Goal: Task Accomplishment & Management: Complete application form

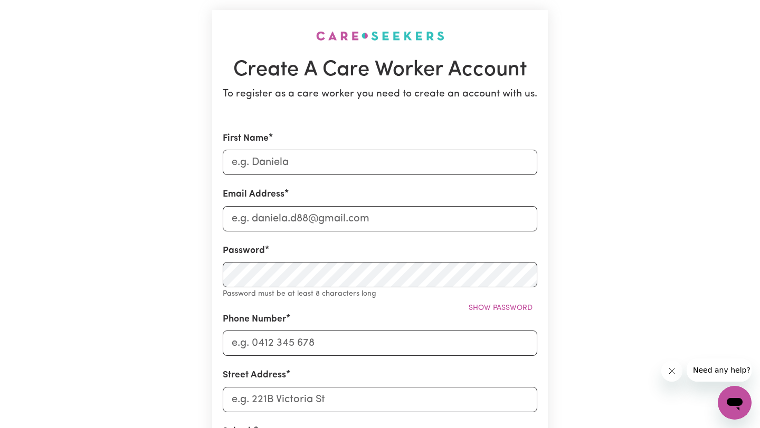
scroll to position [64, 0]
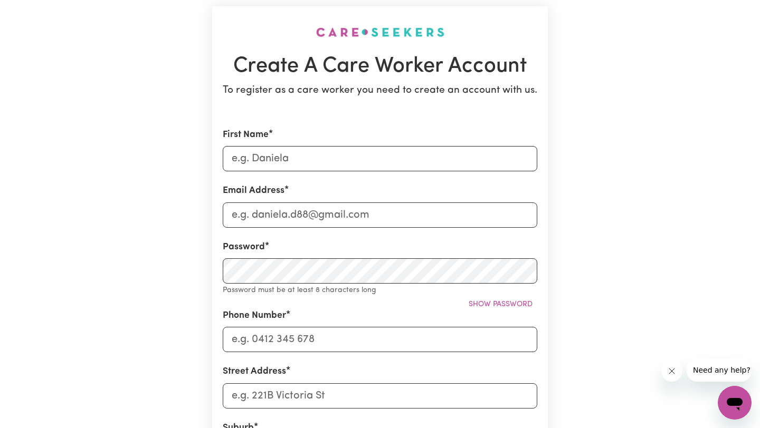
click at [353, 142] on div "First Name" at bounding box center [380, 149] width 314 height 43
click at [353, 155] on input "First Name" at bounding box center [380, 158] width 314 height 25
type input "[PERSON_NAME]"
type input "[EMAIL_ADDRESS][DOMAIN_NAME]"
type input "09955743550"
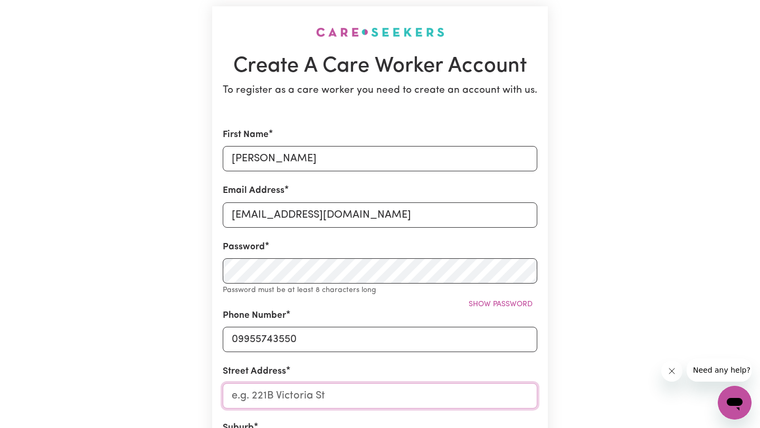
type input "[STREET_ADDRESS][PERSON_NAME][PERSON_NAME]"
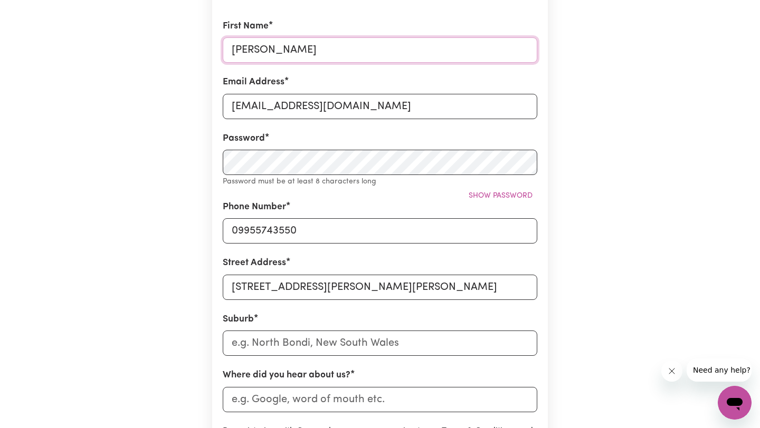
scroll to position [192, 0]
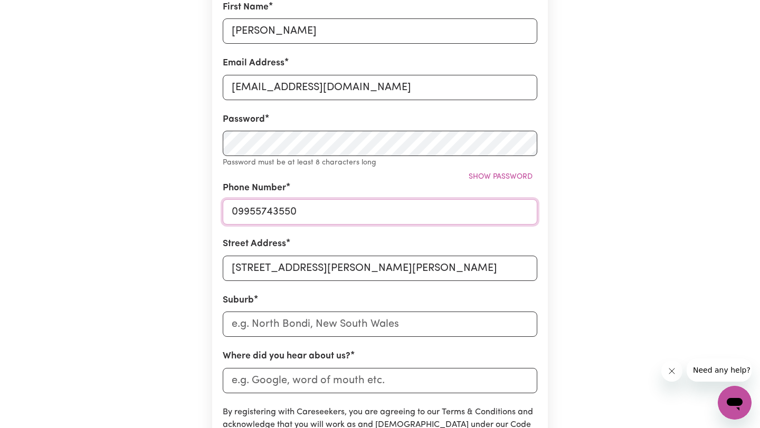
click at [350, 200] on input "09955743550" at bounding box center [380, 211] width 314 height 25
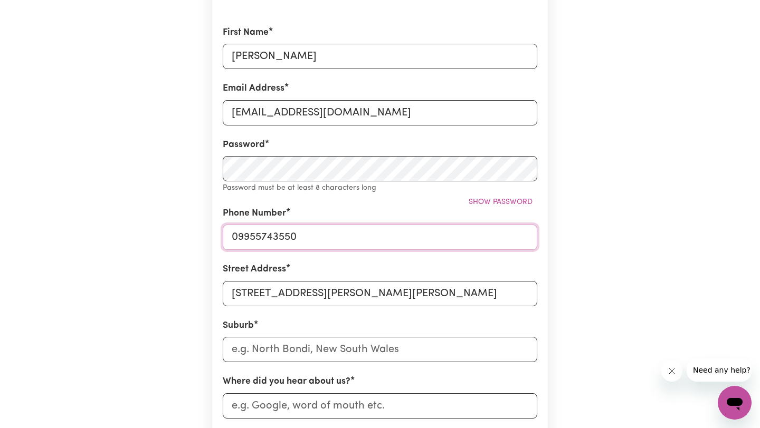
scroll to position [129, 0]
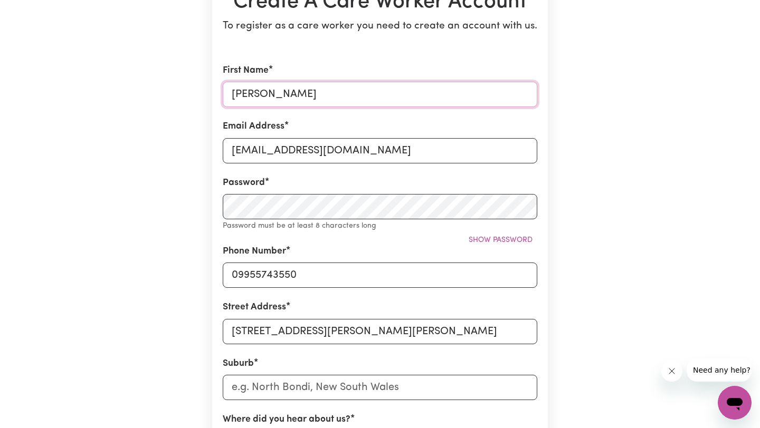
click at [331, 91] on input "[PERSON_NAME]" at bounding box center [380, 94] width 314 height 25
click at [321, 275] on input "09955743550" at bounding box center [380, 275] width 314 height 25
type input "0489019893"
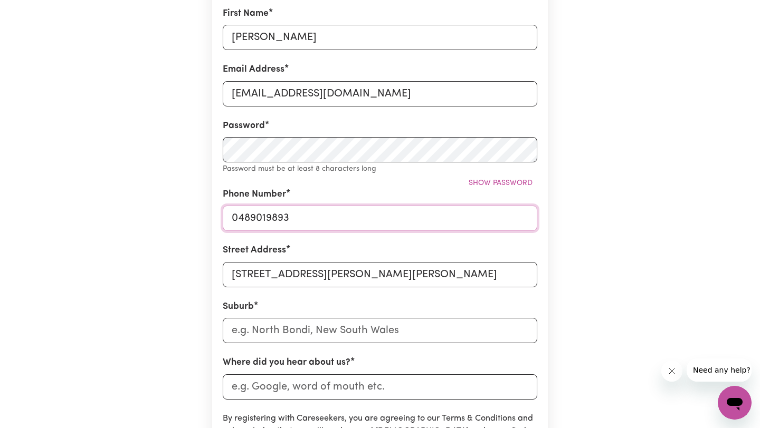
scroll to position [210, 0]
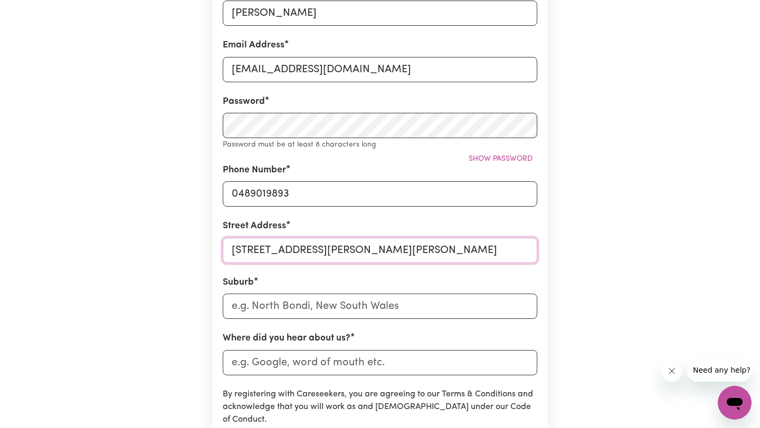
click at [341, 245] on input "[STREET_ADDRESS][PERSON_NAME][PERSON_NAME]" at bounding box center [380, 250] width 314 height 25
type input "[STREET_ADDRESS]"
click at [310, 308] on input "text" at bounding box center [380, 306] width 314 height 25
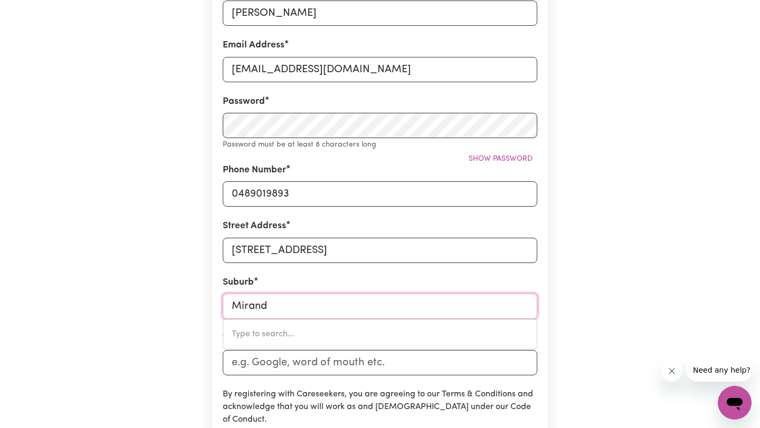
type input "[PERSON_NAME]"
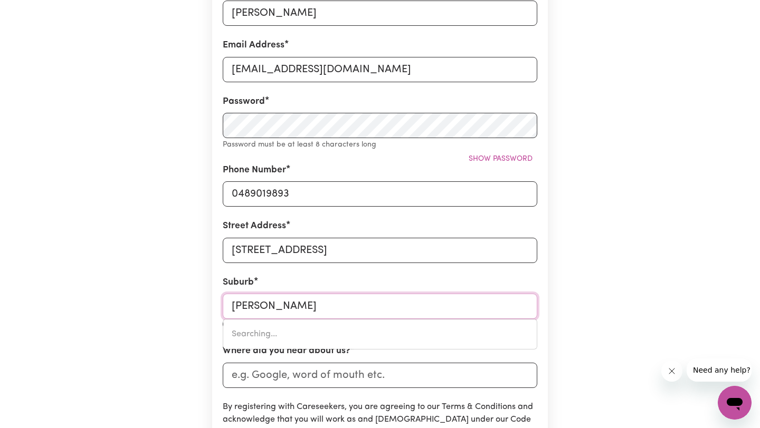
type input "[PERSON_NAME], [GEOGRAPHIC_DATA], 2228"
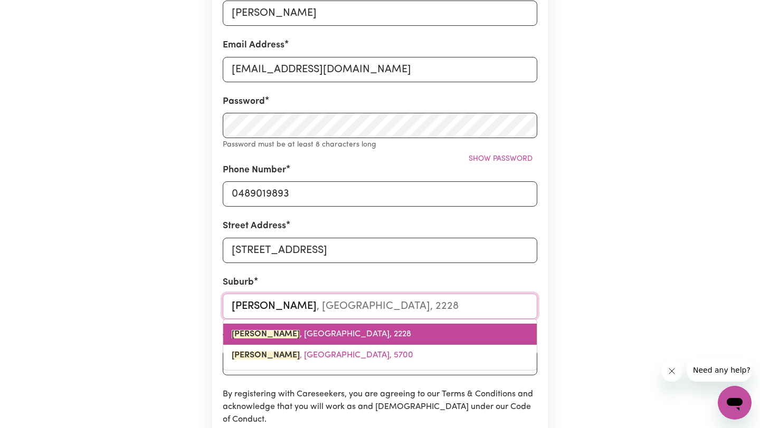
click at [322, 328] on link "[GEOGRAPHIC_DATA] , [GEOGRAPHIC_DATA], 2228" at bounding box center [379, 334] width 313 height 21
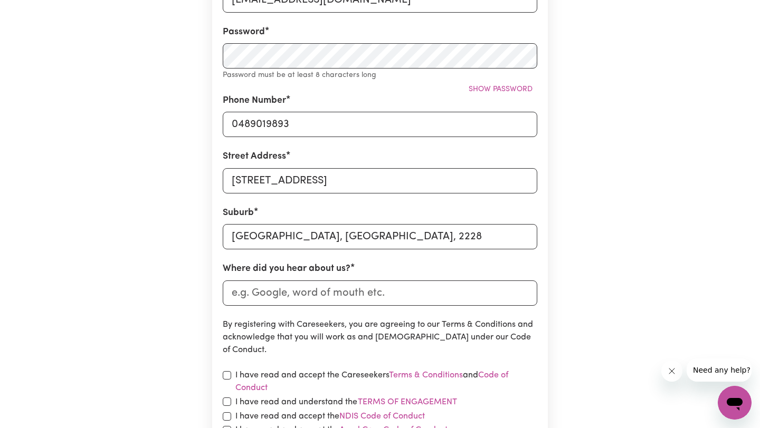
scroll to position [295, 0]
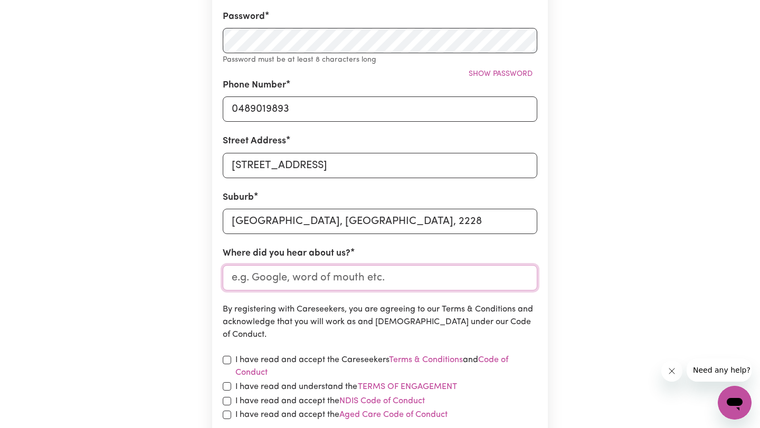
click at [322, 276] on input "Where did you hear about us?" at bounding box center [380, 277] width 314 height 25
type input "i"
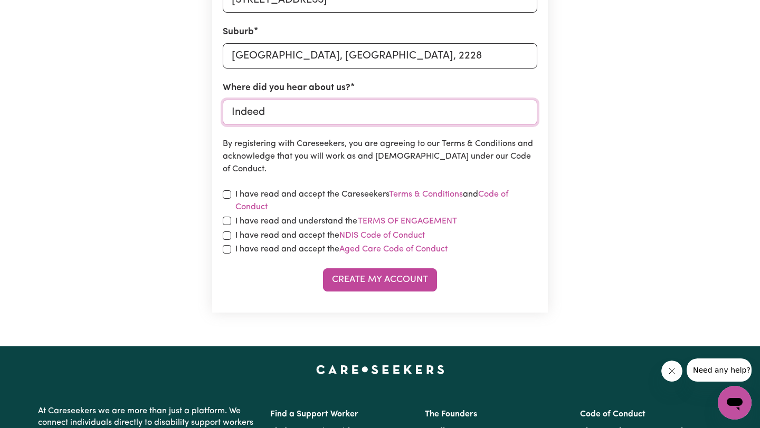
type input "Indeed"
click at [228, 196] on input "checkbox" at bounding box center [227, 194] width 8 height 8
checkbox input "true"
click at [227, 223] on input "checkbox" at bounding box center [227, 221] width 8 height 8
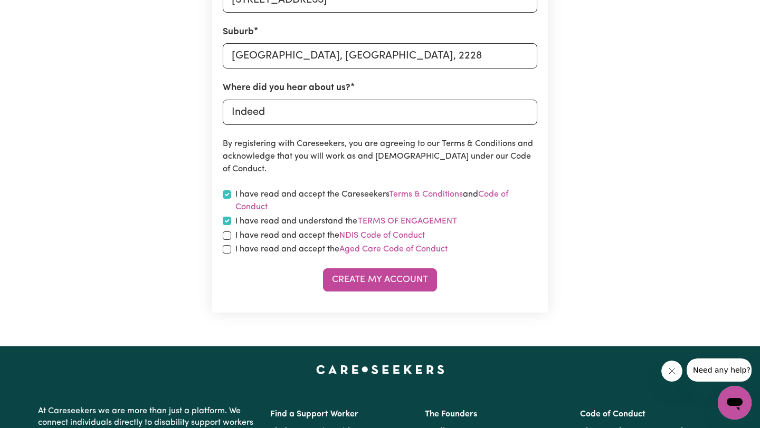
checkbox input "true"
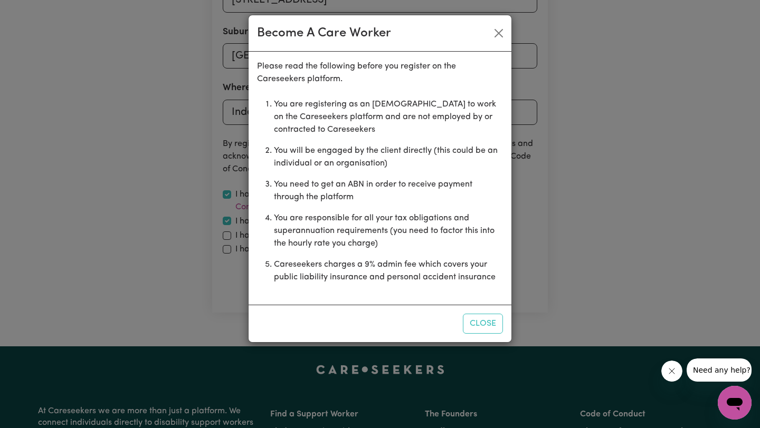
click at [227, 238] on div "Become A Care Worker Please read the following before you register on the Cares…" at bounding box center [380, 214] width 760 height 428
click at [480, 324] on button "Close" at bounding box center [483, 324] width 40 height 20
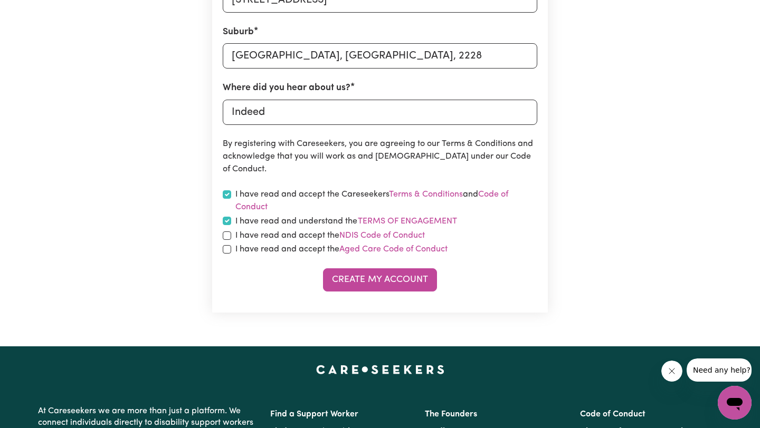
click at [232, 237] on div "I have read and accept the NDIS Code of Conduct" at bounding box center [380, 235] width 314 height 13
click at [228, 232] on input "checkbox" at bounding box center [227, 236] width 8 height 8
checkbox input "true"
click at [228, 254] on div "I have read and accept the Aged Care Code of Conduct" at bounding box center [380, 249] width 314 height 13
click at [226, 248] on input "checkbox" at bounding box center [227, 249] width 8 height 8
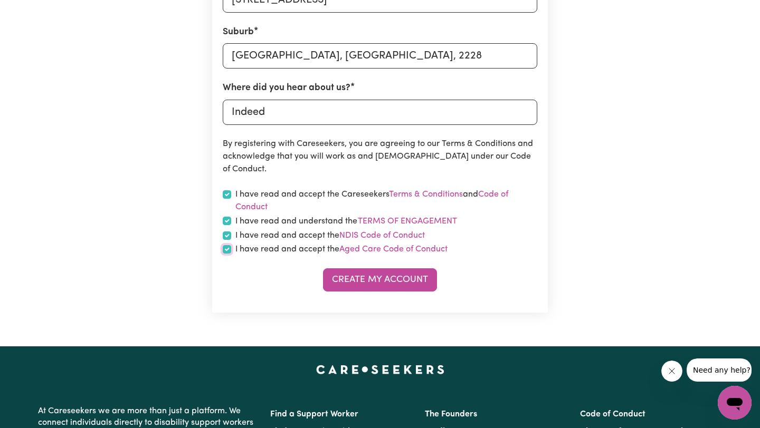
checkbox input "true"
click at [343, 272] on button "Create My Account" at bounding box center [380, 279] width 114 height 23
click at [361, 280] on button "Create My Account" at bounding box center [380, 279] width 114 height 23
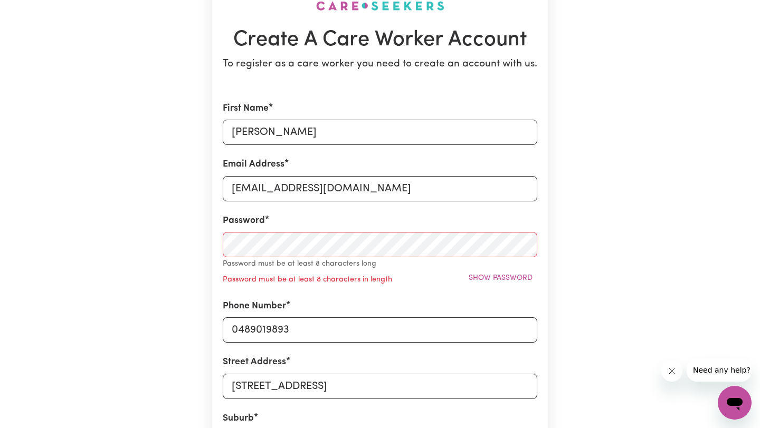
scroll to position [109, 0]
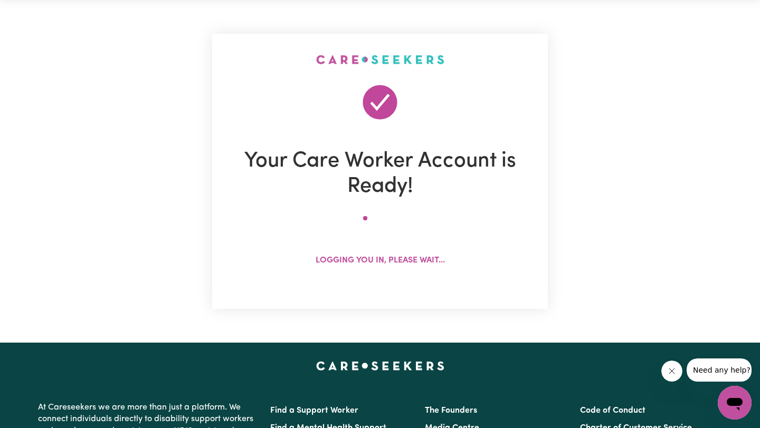
scroll to position [0, 0]
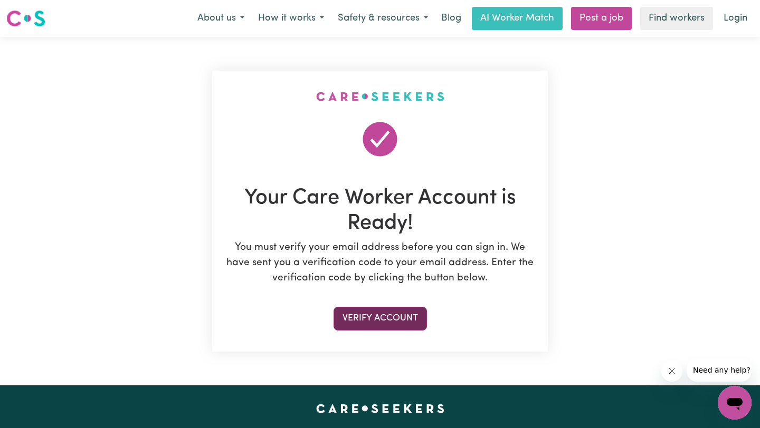
click at [382, 321] on button "Verify Account" at bounding box center [379, 318] width 93 height 23
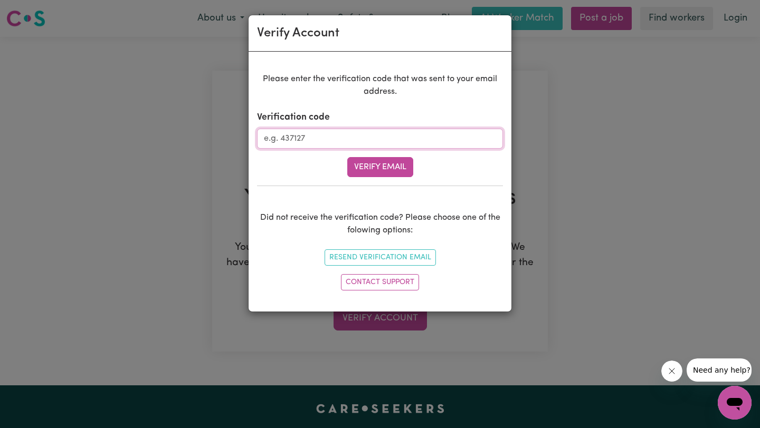
click at [421, 133] on input "Verification code" at bounding box center [380, 139] width 246 height 20
click at [354, 131] on input "Verification code" at bounding box center [380, 139] width 246 height 20
paste input "751002"
type input "751002"
click at [381, 168] on button "Verify Email" at bounding box center [380, 167] width 66 height 20
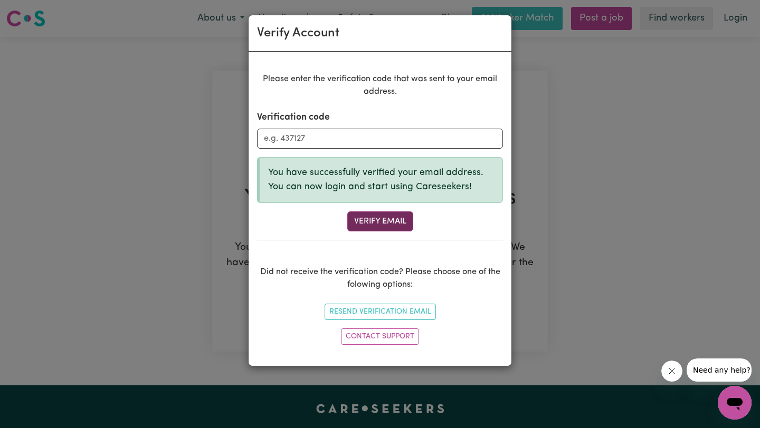
click at [371, 222] on button "Verify Email" at bounding box center [380, 222] width 66 height 20
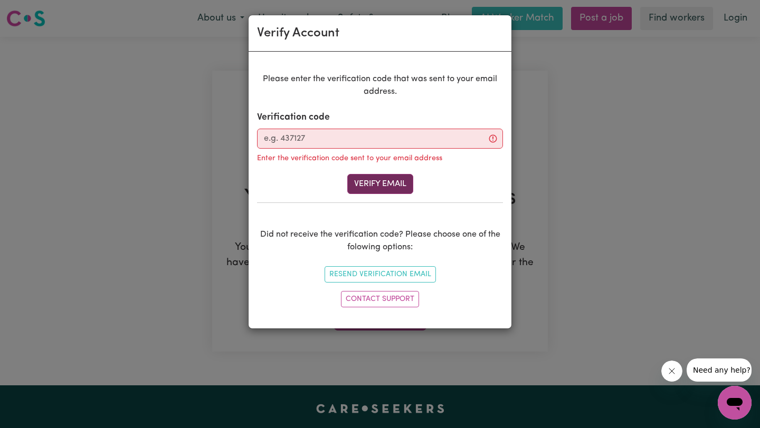
click at [405, 180] on button "Verify Email" at bounding box center [380, 184] width 66 height 20
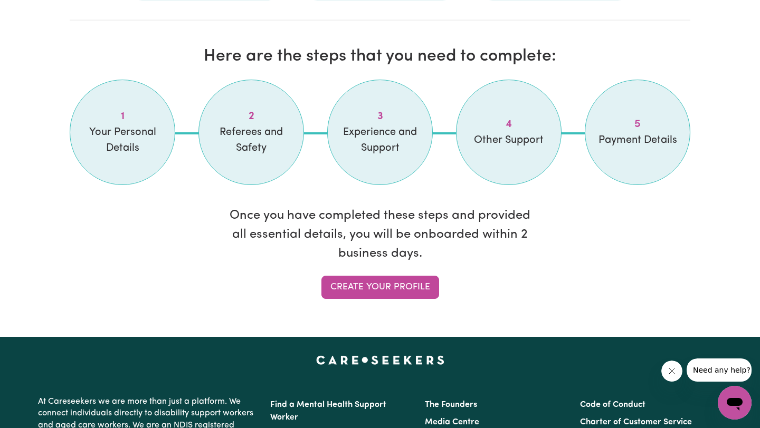
scroll to position [863, 0]
